Goal: Task Accomplishment & Management: Use online tool/utility

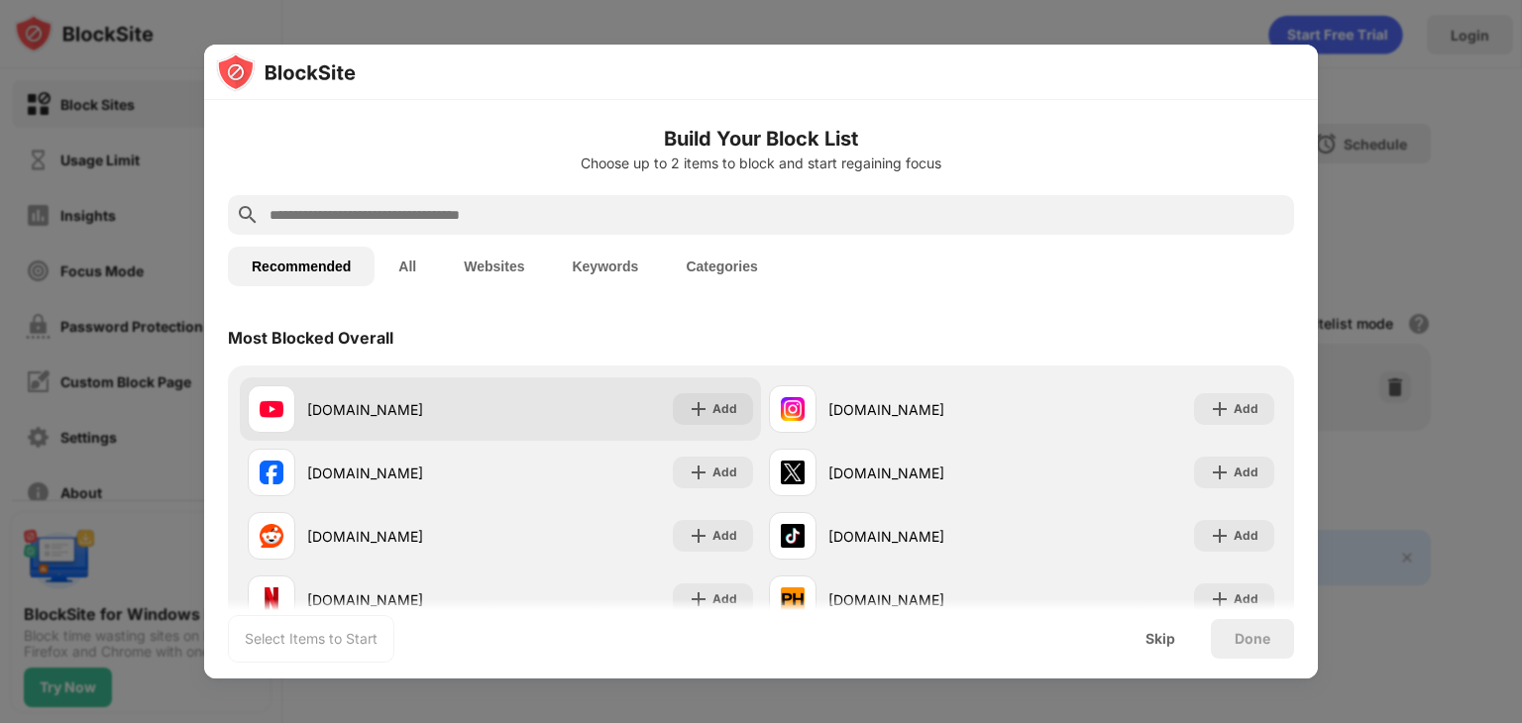
click at [313, 404] on div "[DOMAIN_NAME]" at bounding box center [403, 409] width 193 height 21
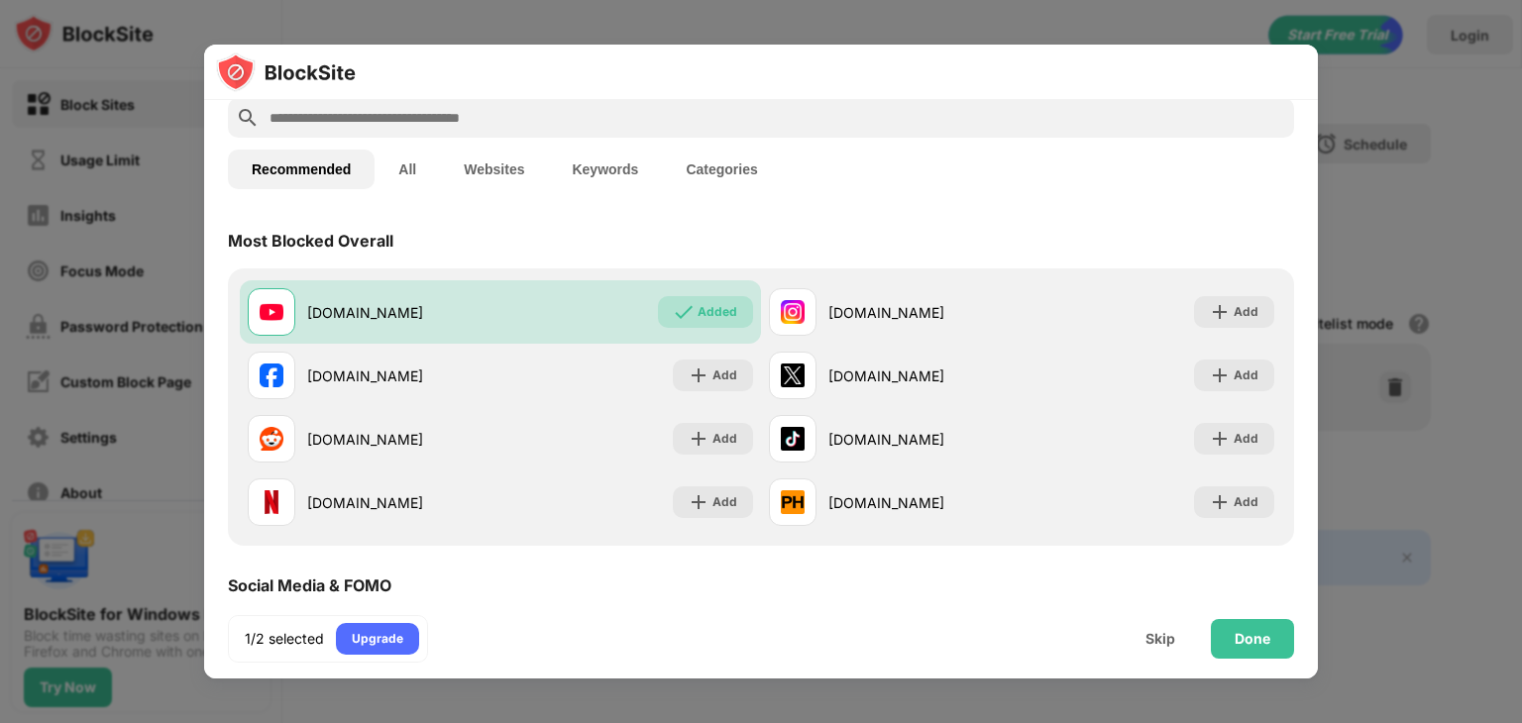
scroll to position [98, 0]
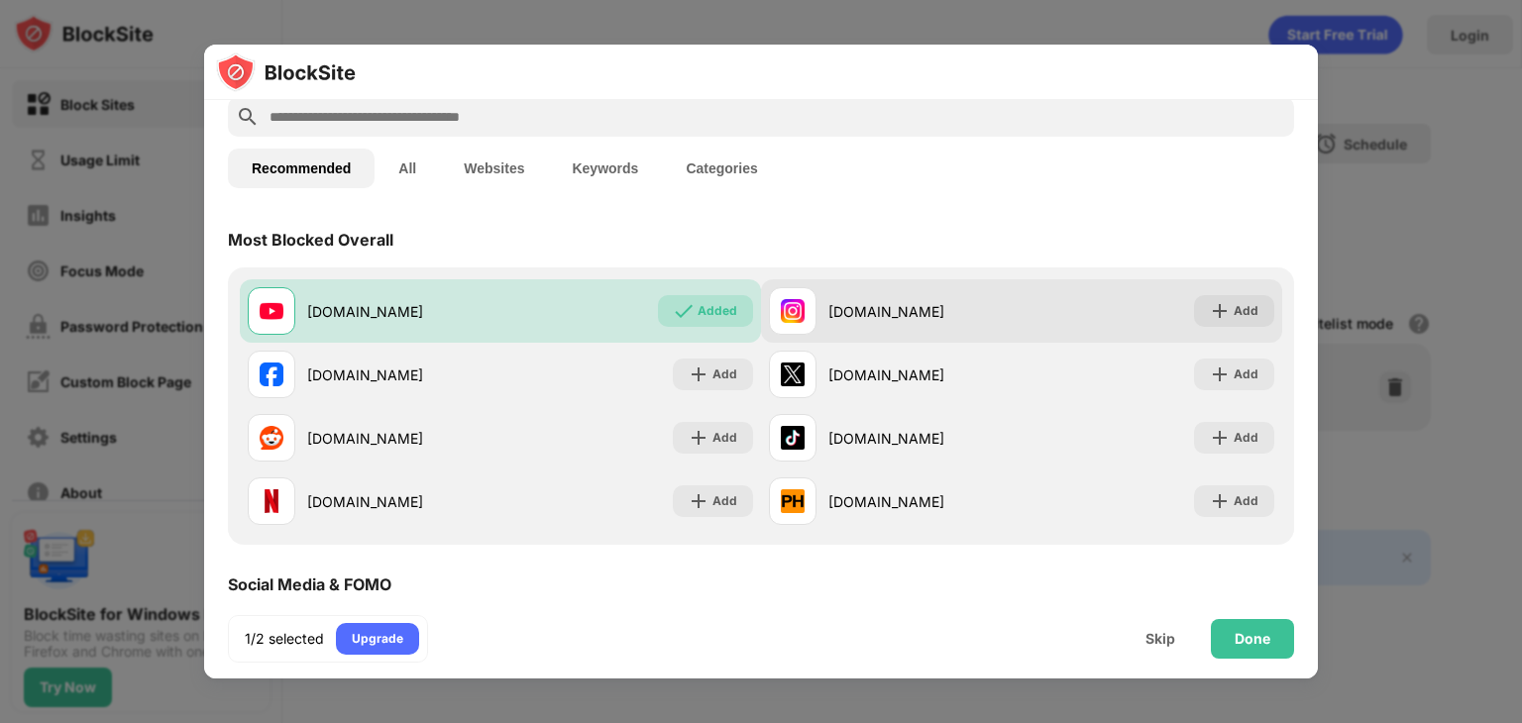
click at [819, 311] on div "[DOMAIN_NAME]" at bounding box center [895, 311] width 253 height 48
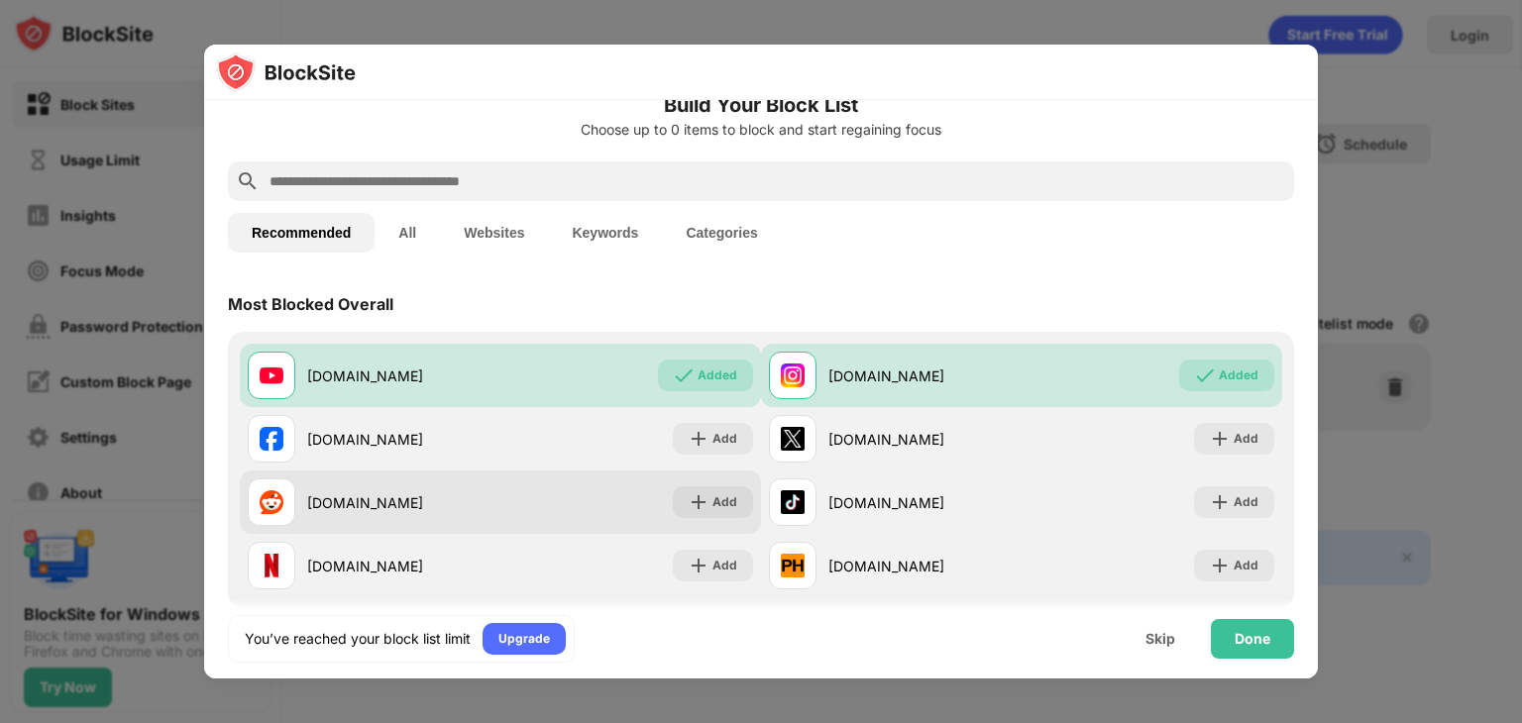
scroll to position [0, 0]
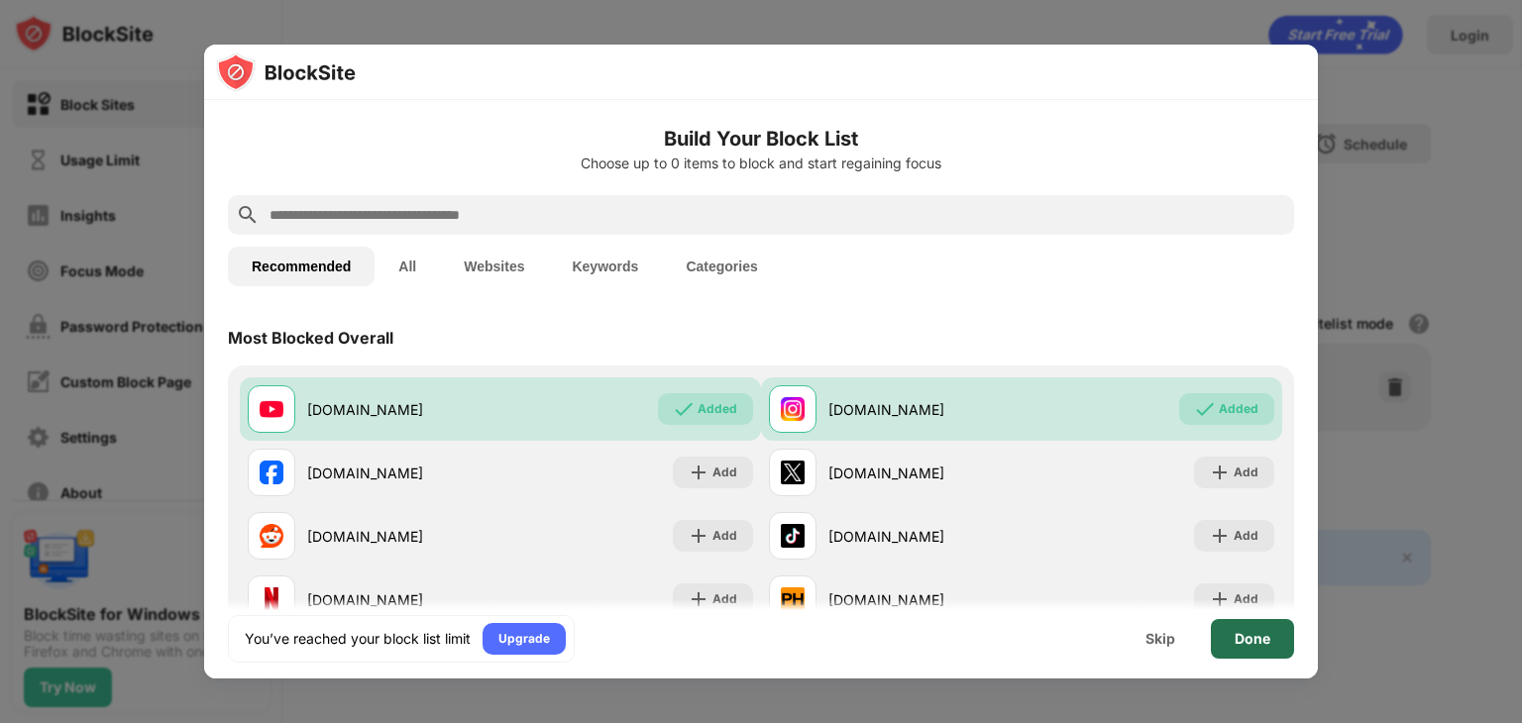
click at [1268, 642] on div "Done" at bounding box center [1252, 639] width 36 height 16
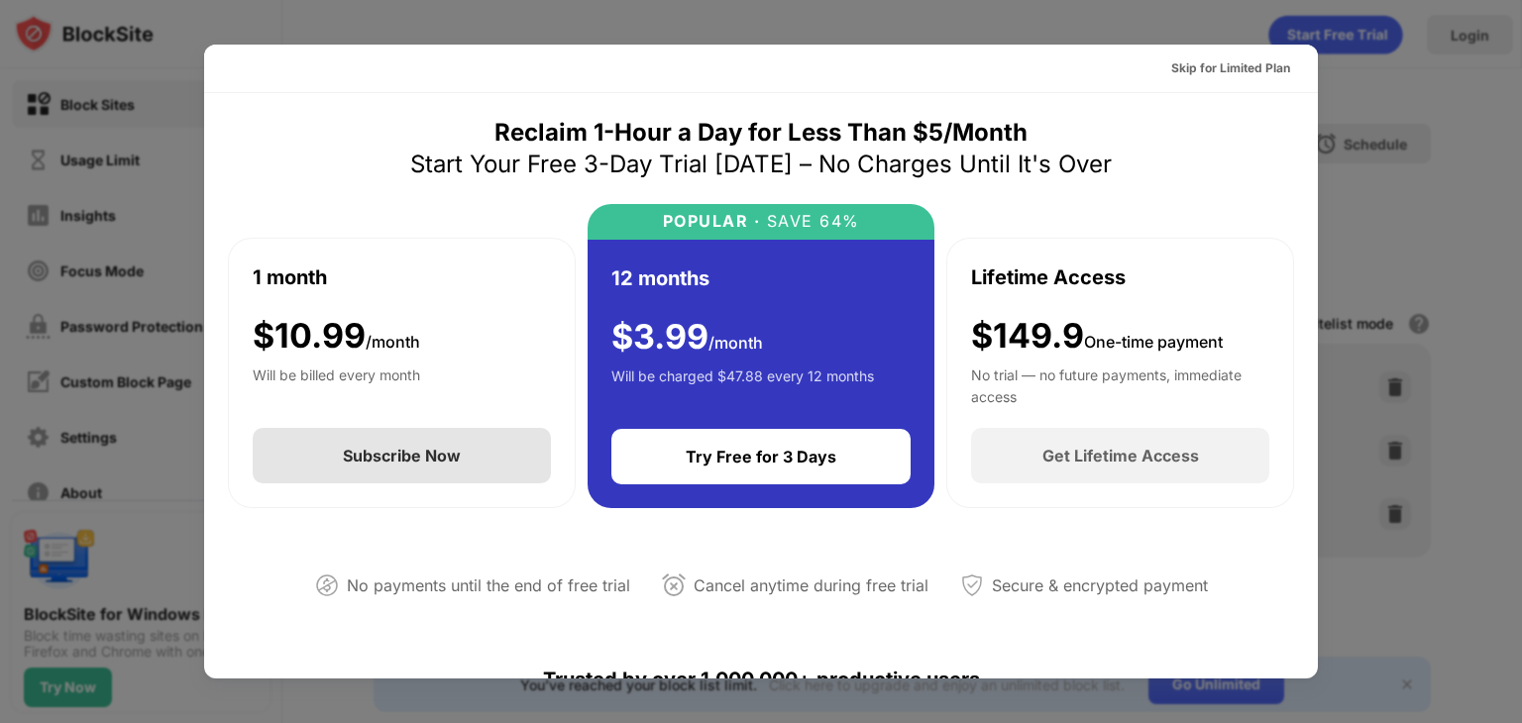
click at [380, 440] on div "Subscribe Now" at bounding box center [402, 455] width 298 height 55
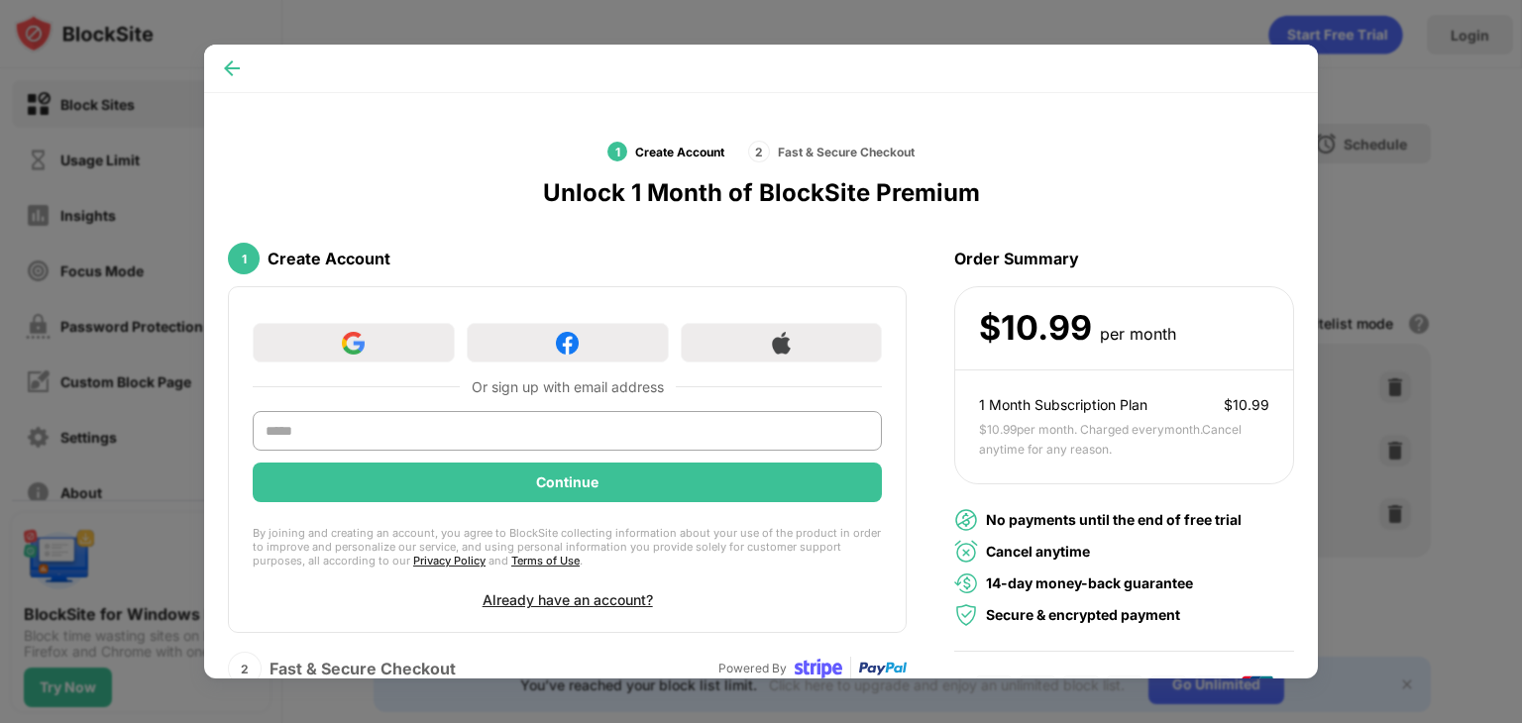
click at [232, 66] on img at bounding box center [232, 68] width 20 height 20
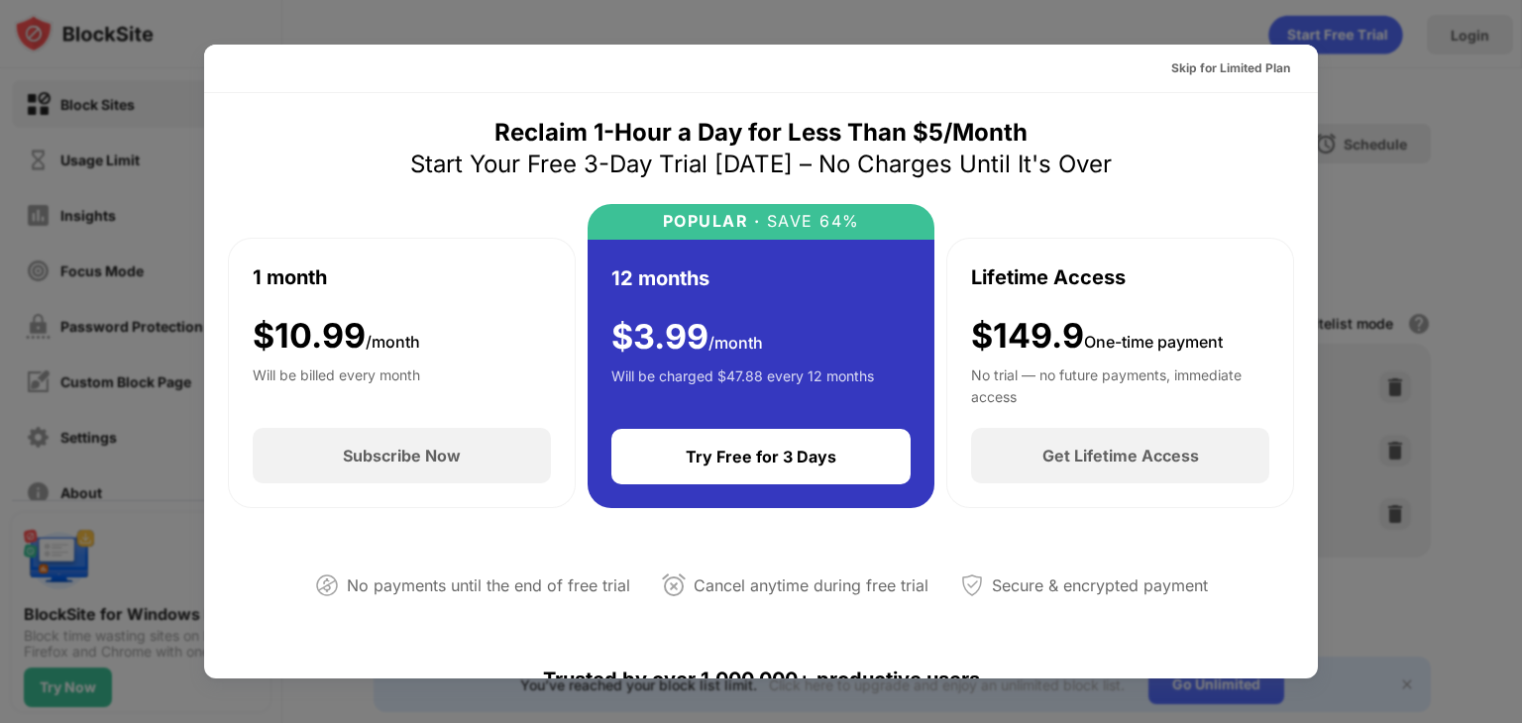
click at [232, 66] on div "Skip for Limited Plan" at bounding box center [760, 69] width 1113 height 49
click at [1246, 63] on div "Skip for Limited Plan" at bounding box center [1230, 68] width 119 height 20
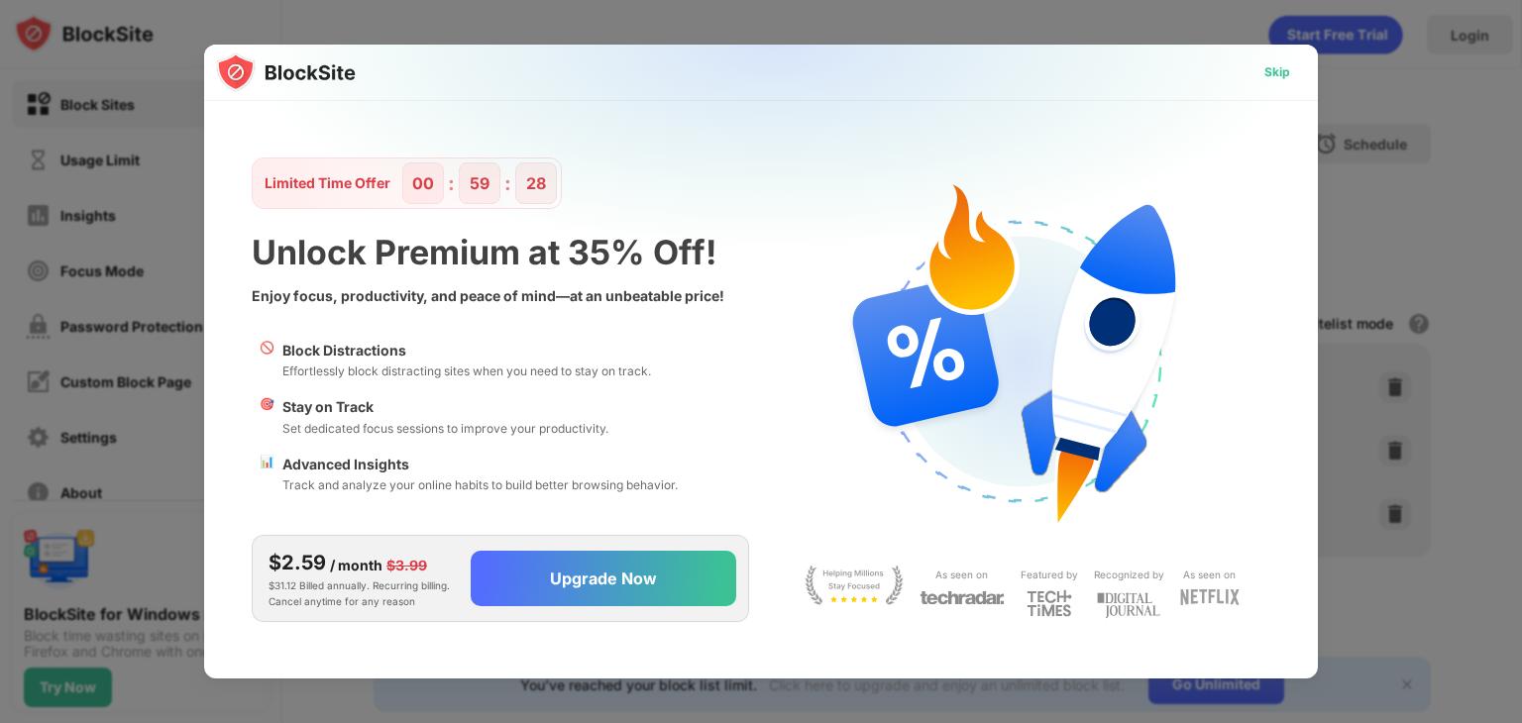
click at [1262, 60] on div "Skip" at bounding box center [1276, 72] width 57 height 32
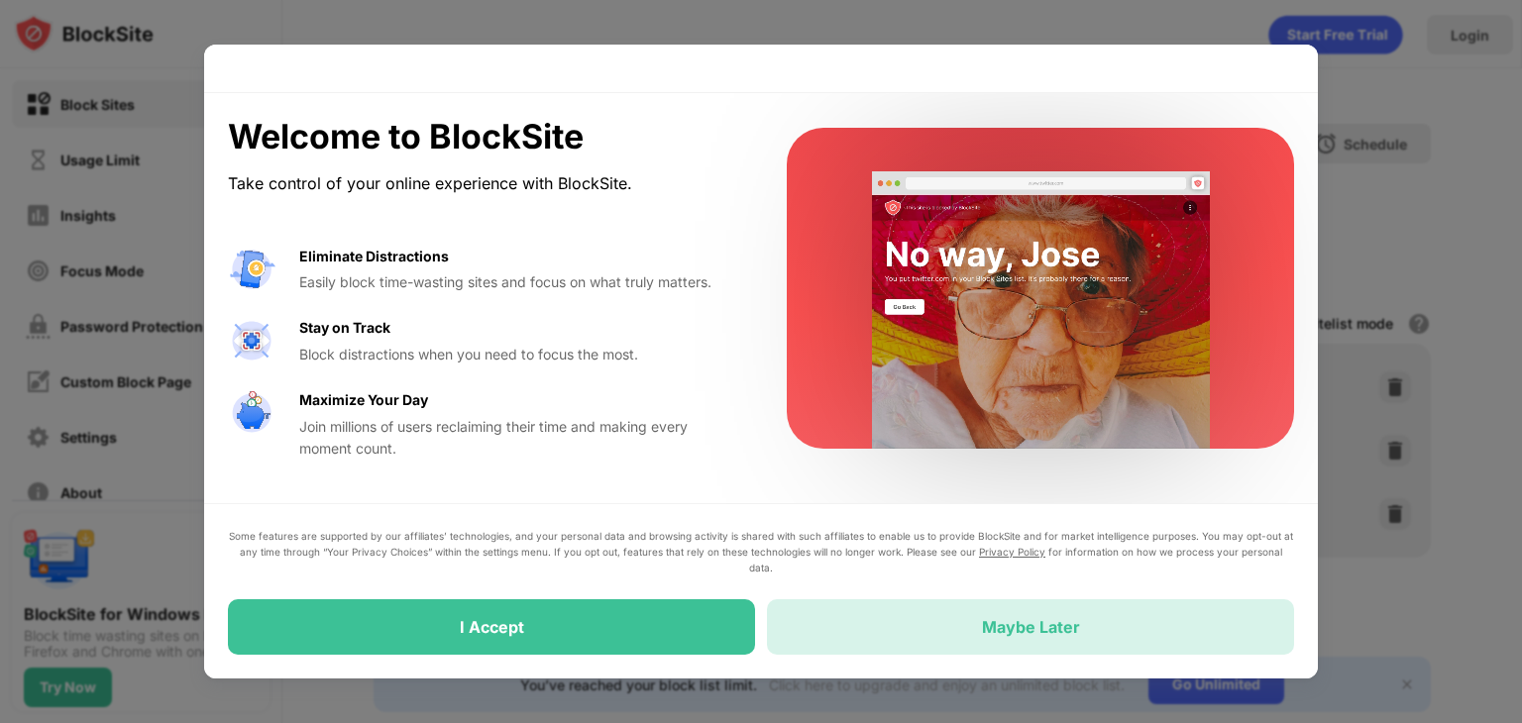
click at [1012, 614] on div "Maybe Later" at bounding box center [1030, 626] width 527 height 55
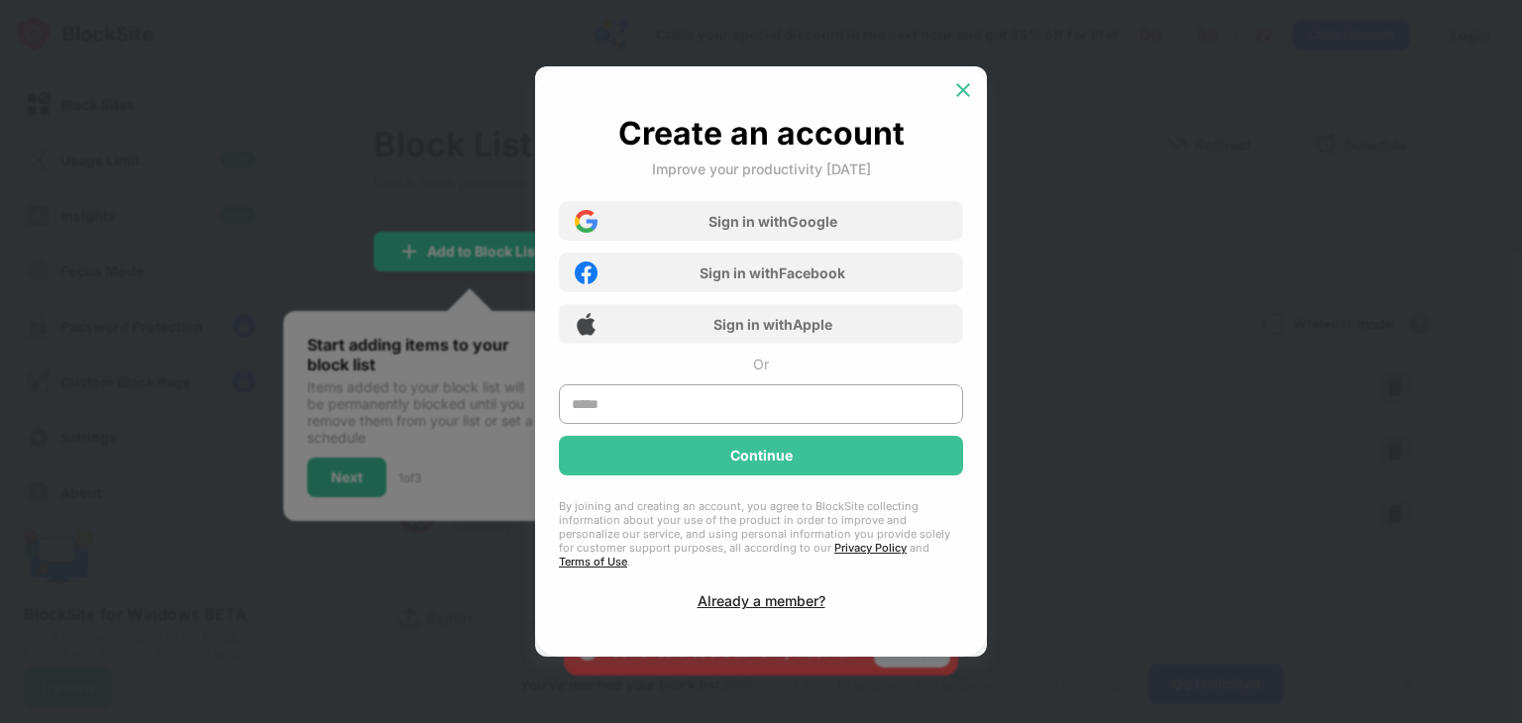
click at [963, 100] on img at bounding box center [963, 90] width 20 height 20
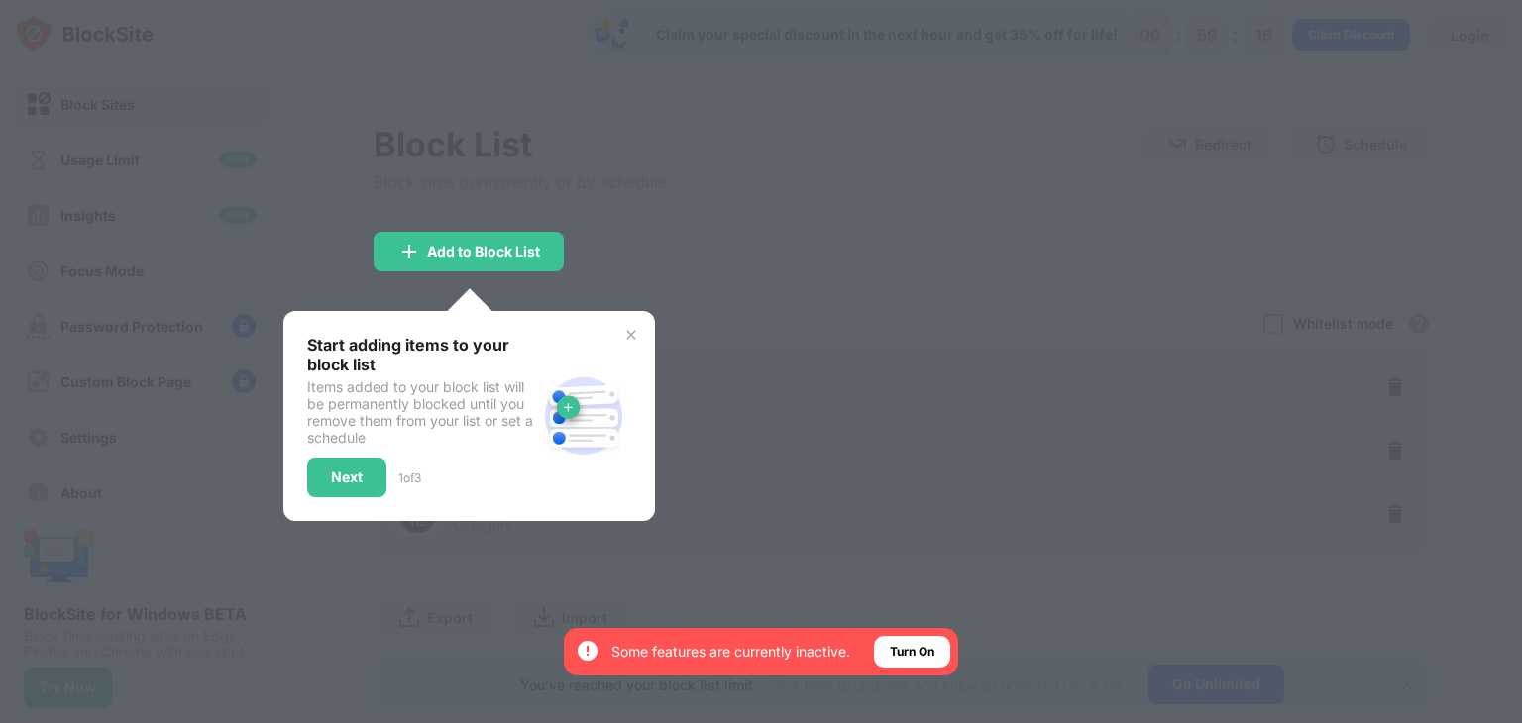
click at [633, 333] on img at bounding box center [631, 335] width 16 height 16
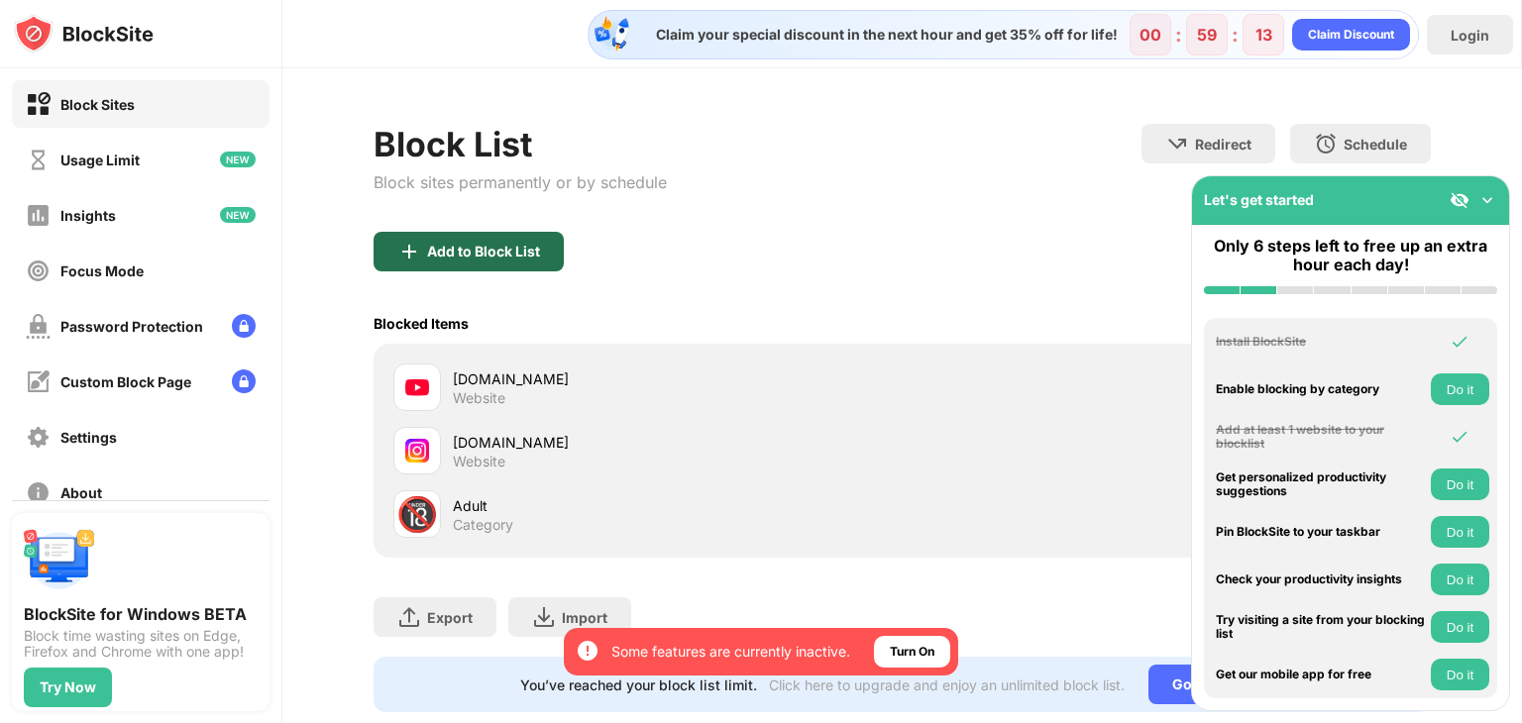
click at [533, 245] on div "Add to Block List" at bounding box center [483, 252] width 113 height 16
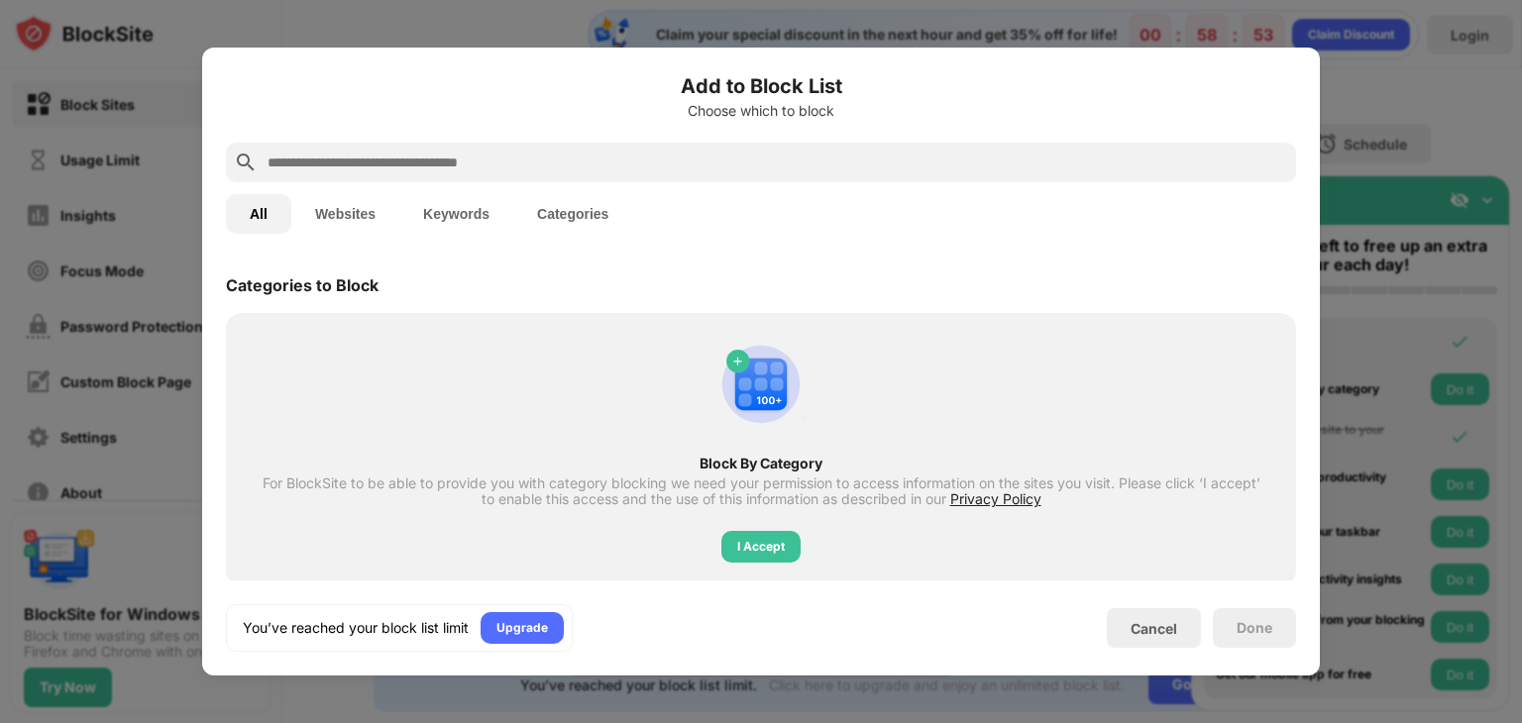
click at [709, 157] on input "text" at bounding box center [776, 163] width 1022 height 24
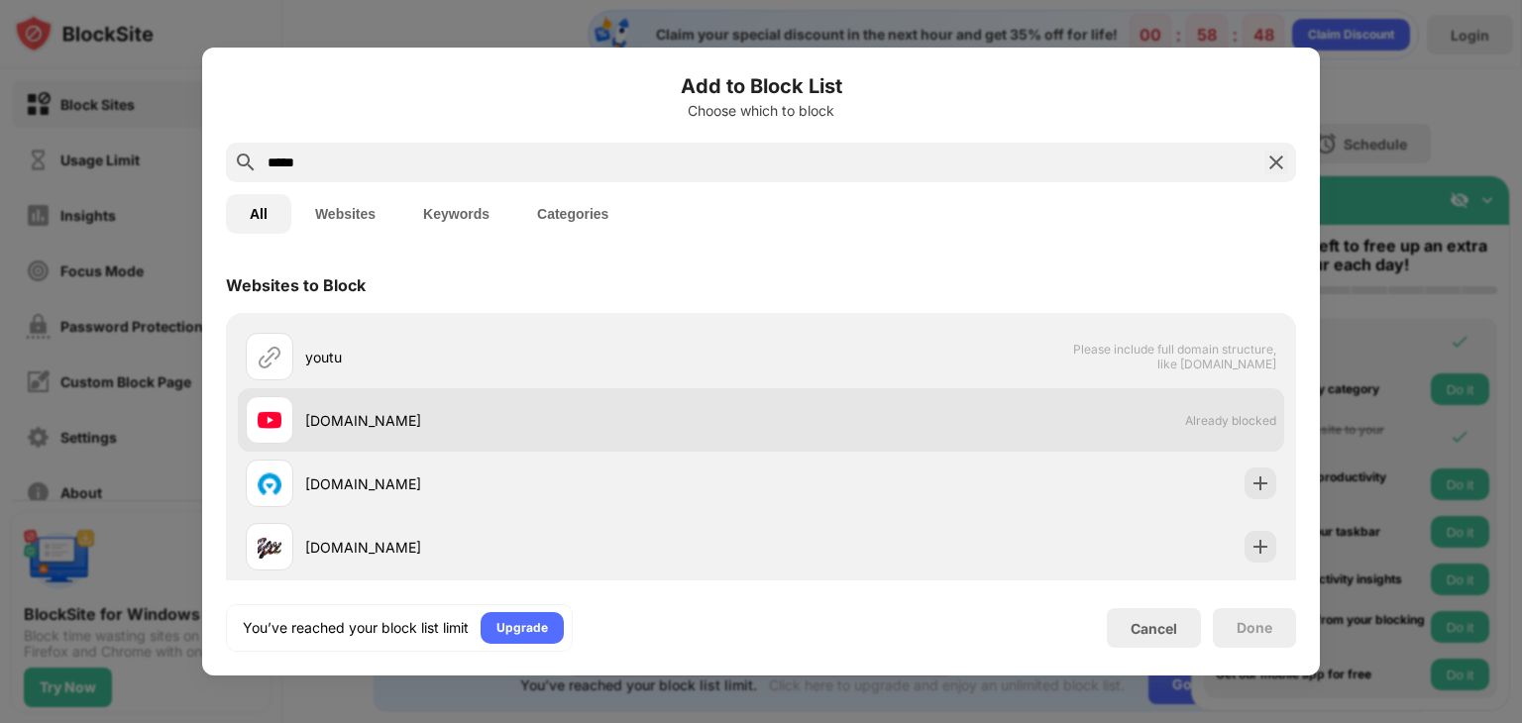
type input "*****"
click at [649, 414] on div "[DOMAIN_NAME]" at bounding box center [533, 420] width 456 height 21
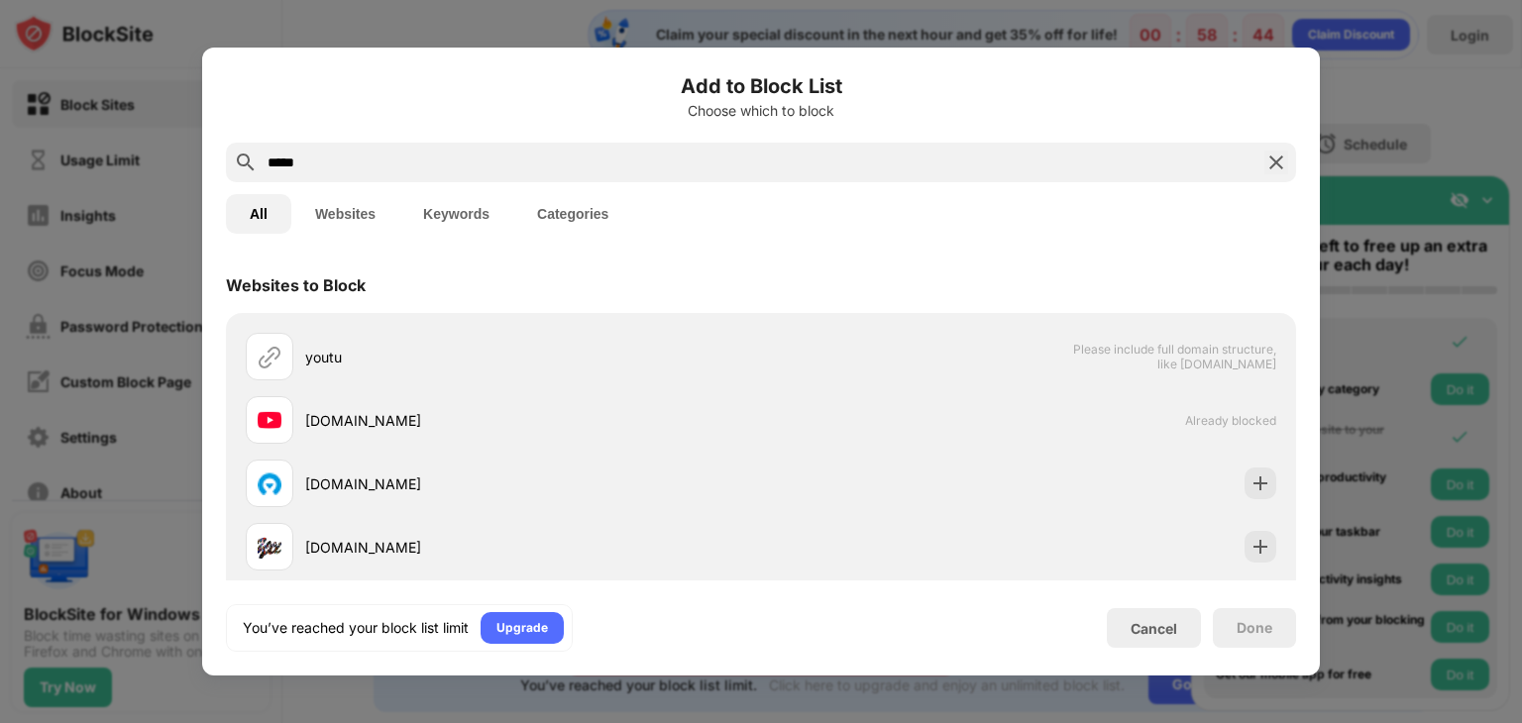
click at [1277, 157] on img at bounding box center [1276, 163] width 24 height 24
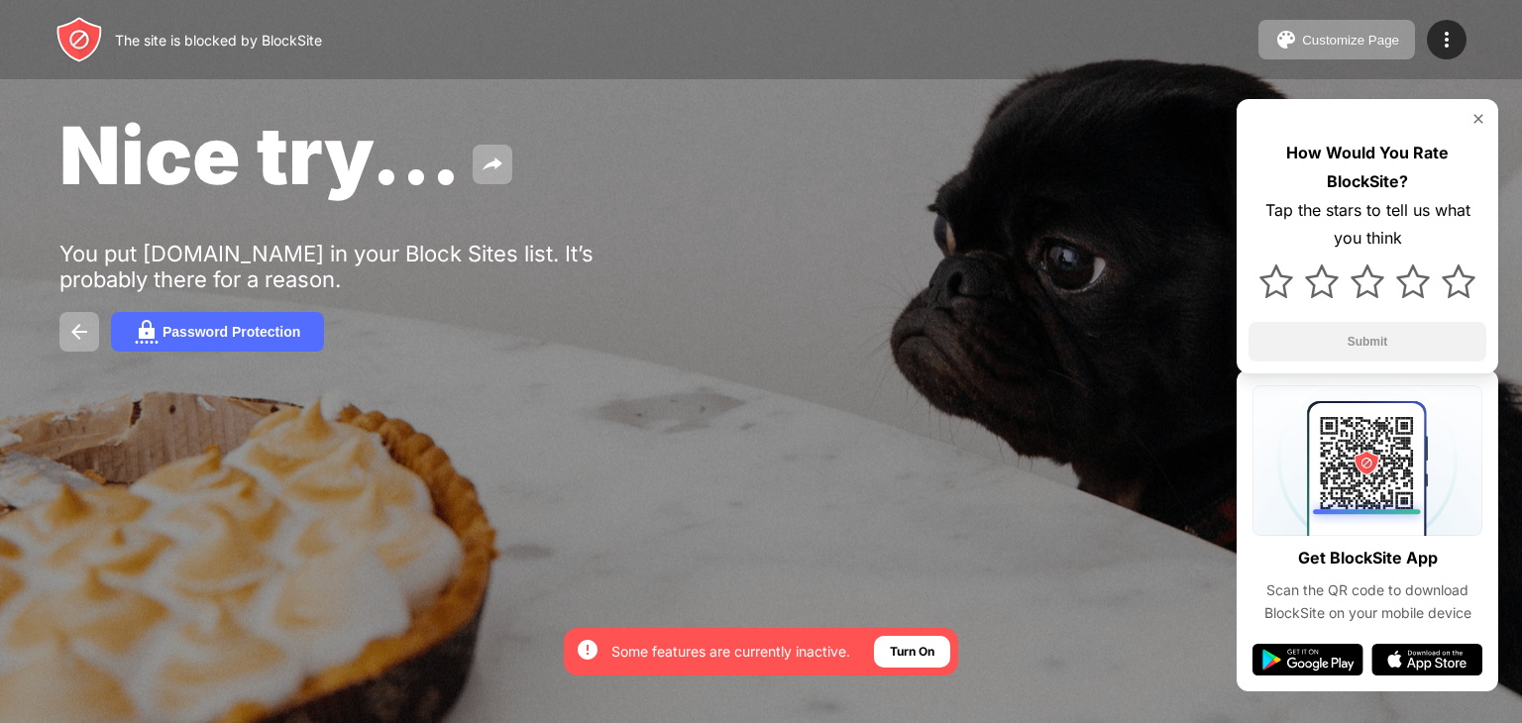
click at [1474, 126] on img at bounding box center [1478, 119] width 16 height 16
